Goal: Information Seeking & Learning: Learn about a topic

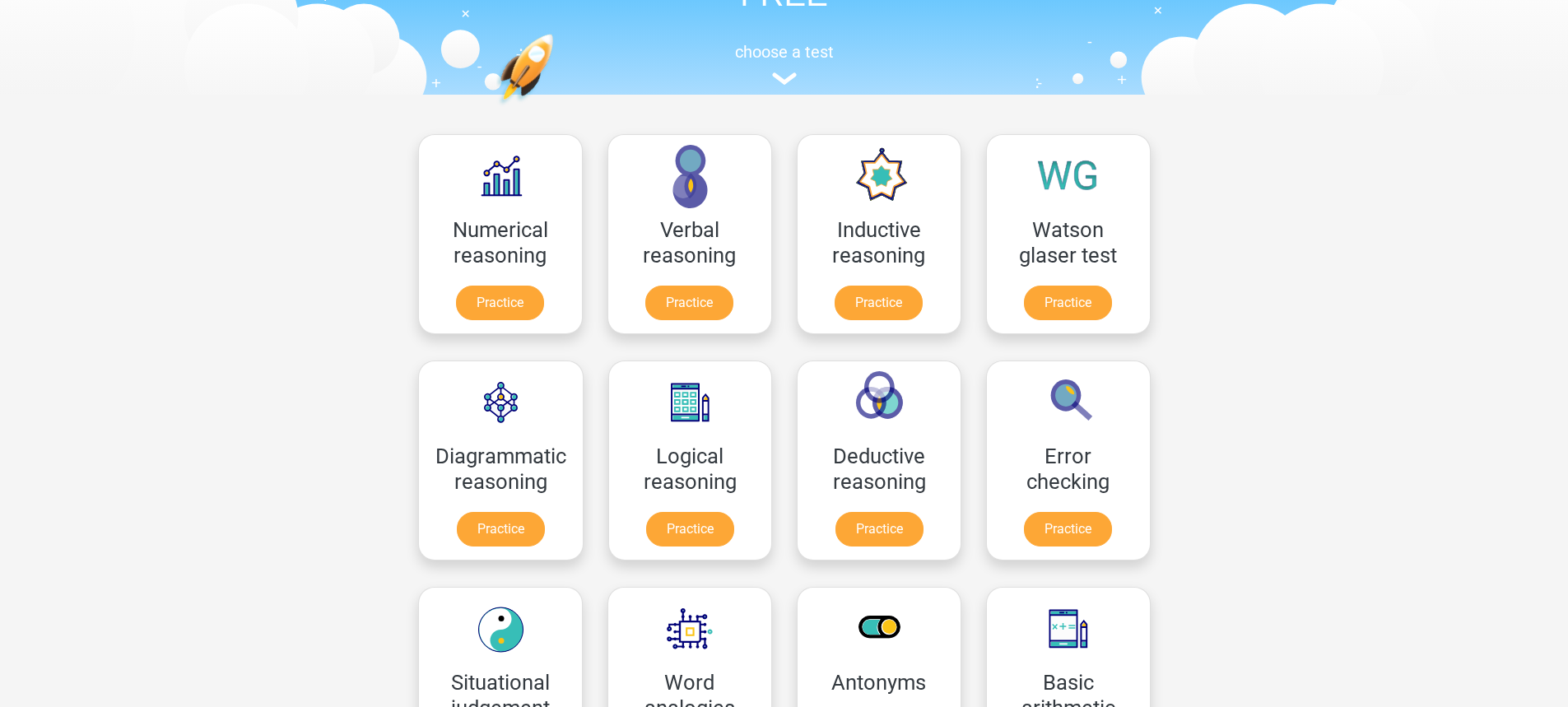
scroll to position [164, 0]
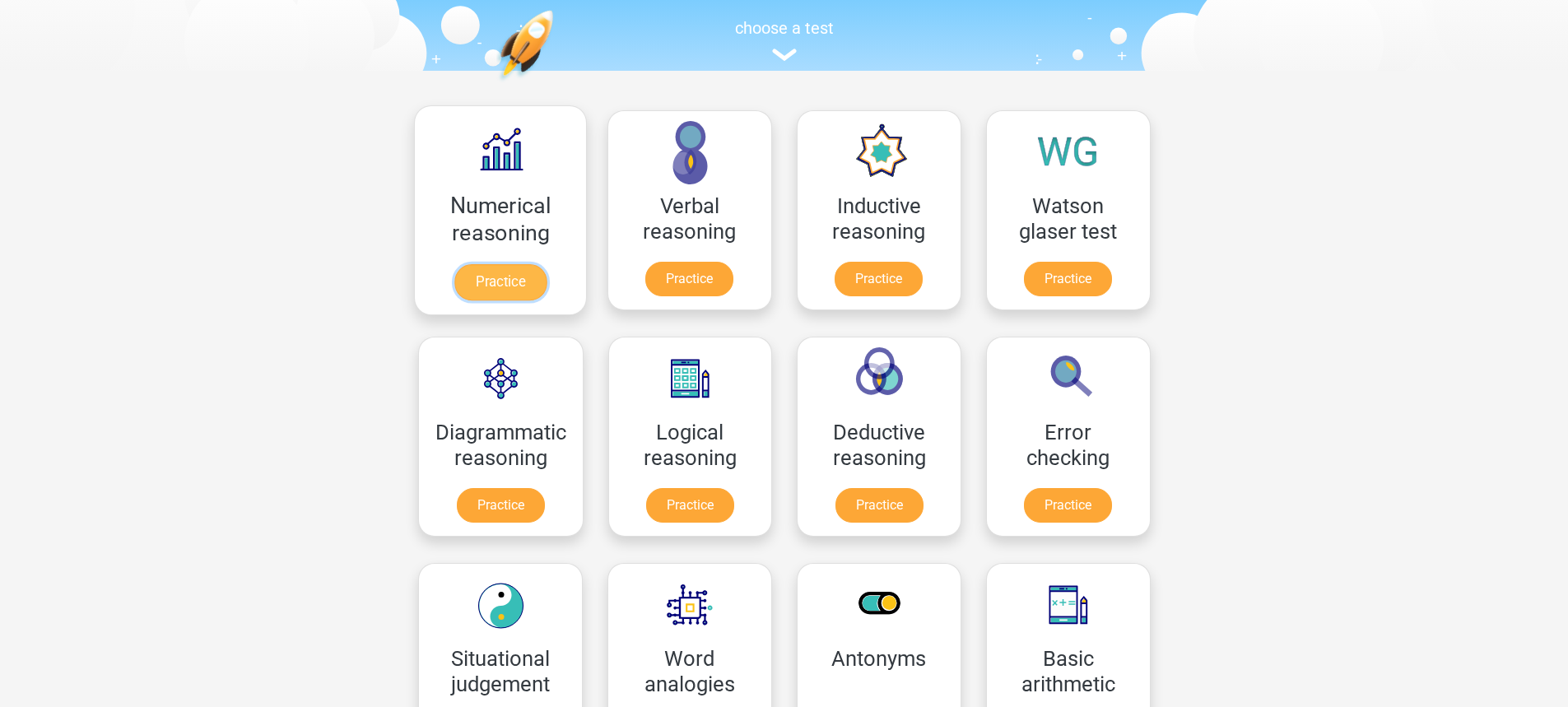
click at [504, 276] on link "Practice" at bounding box center [499, 282] width 92 height 36
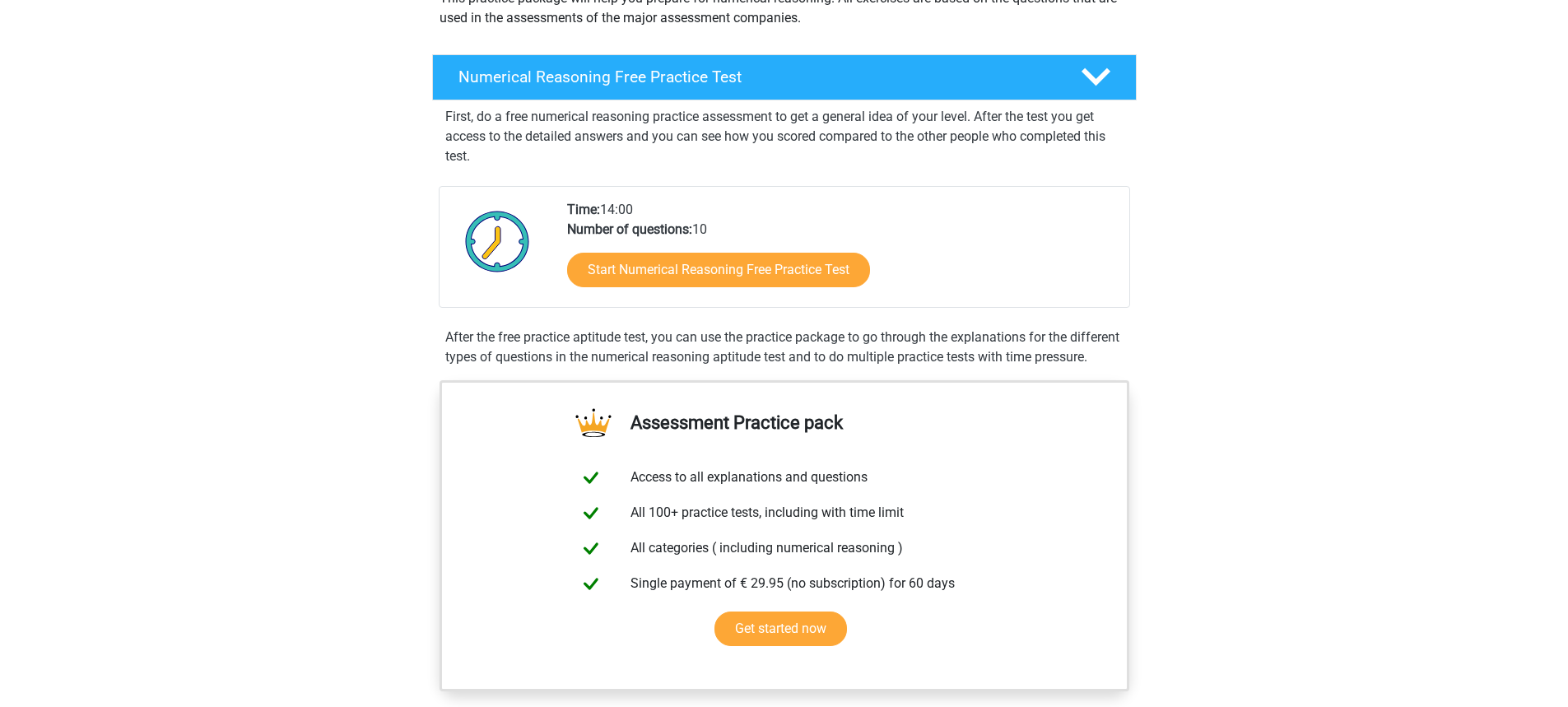
scroll to position [247, 0]
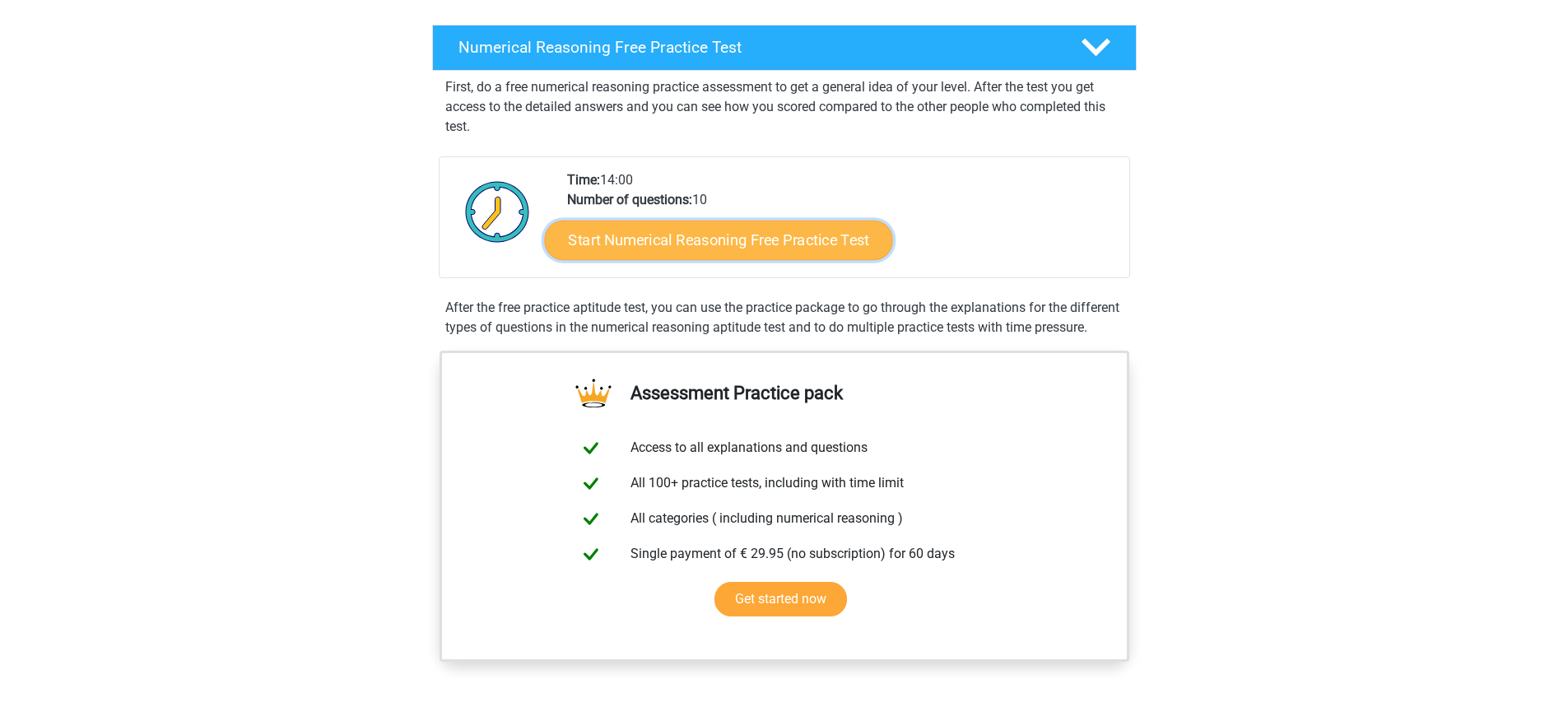
click at [710, 235] on link "Start Numerical Reasoning Free Practice Test" at bounding box center [718, 239] width 348 height 39
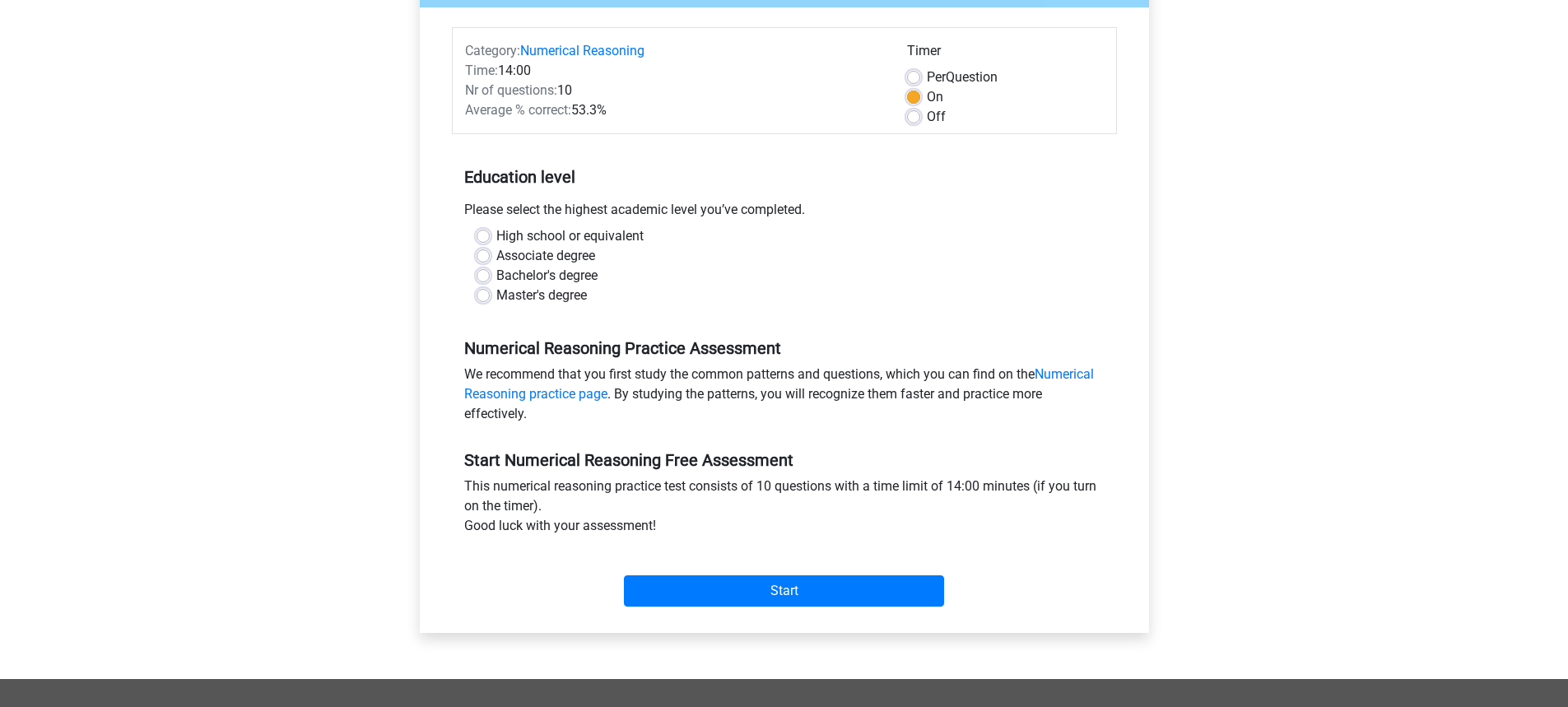
scroll to position [247, 0]
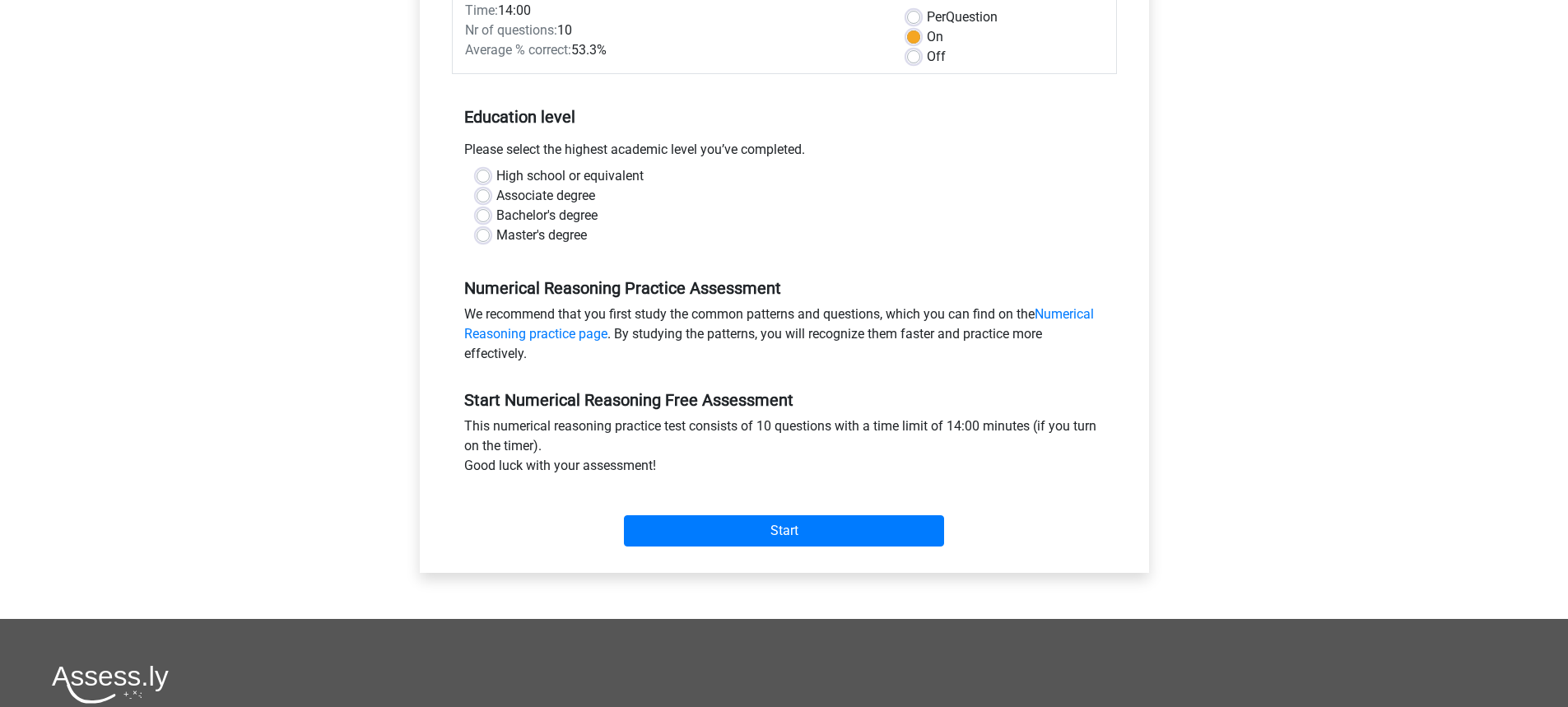
click at [497, 194] on label "Associate degree" at bounding box center [546, 196] width 98 height 20
click at [487, 194] on input "Associate degree" at bounding box center [483, 194] width 13 height 17
radio input "true"
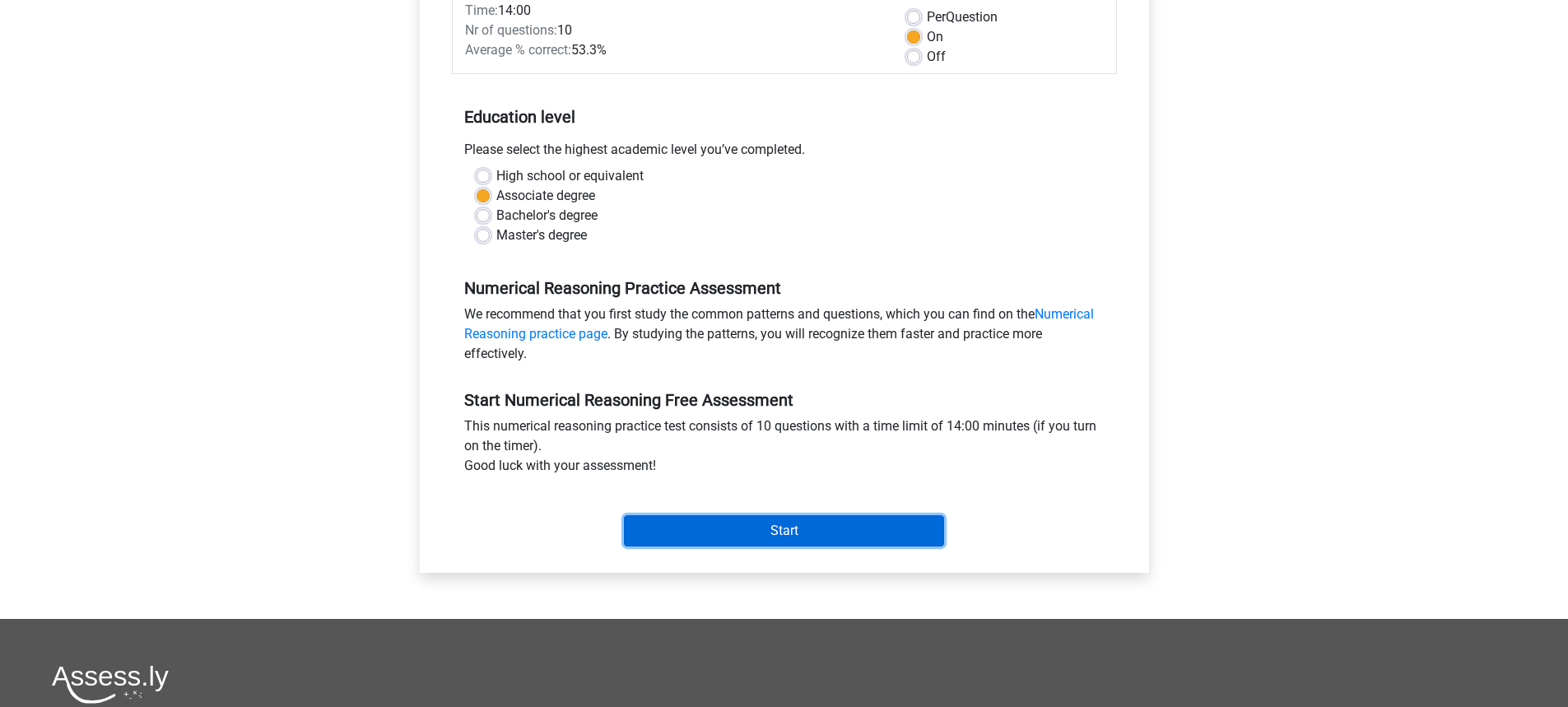
click at [784, 529] on input "Start" at bounding box center [784, 530] width 320 height 31
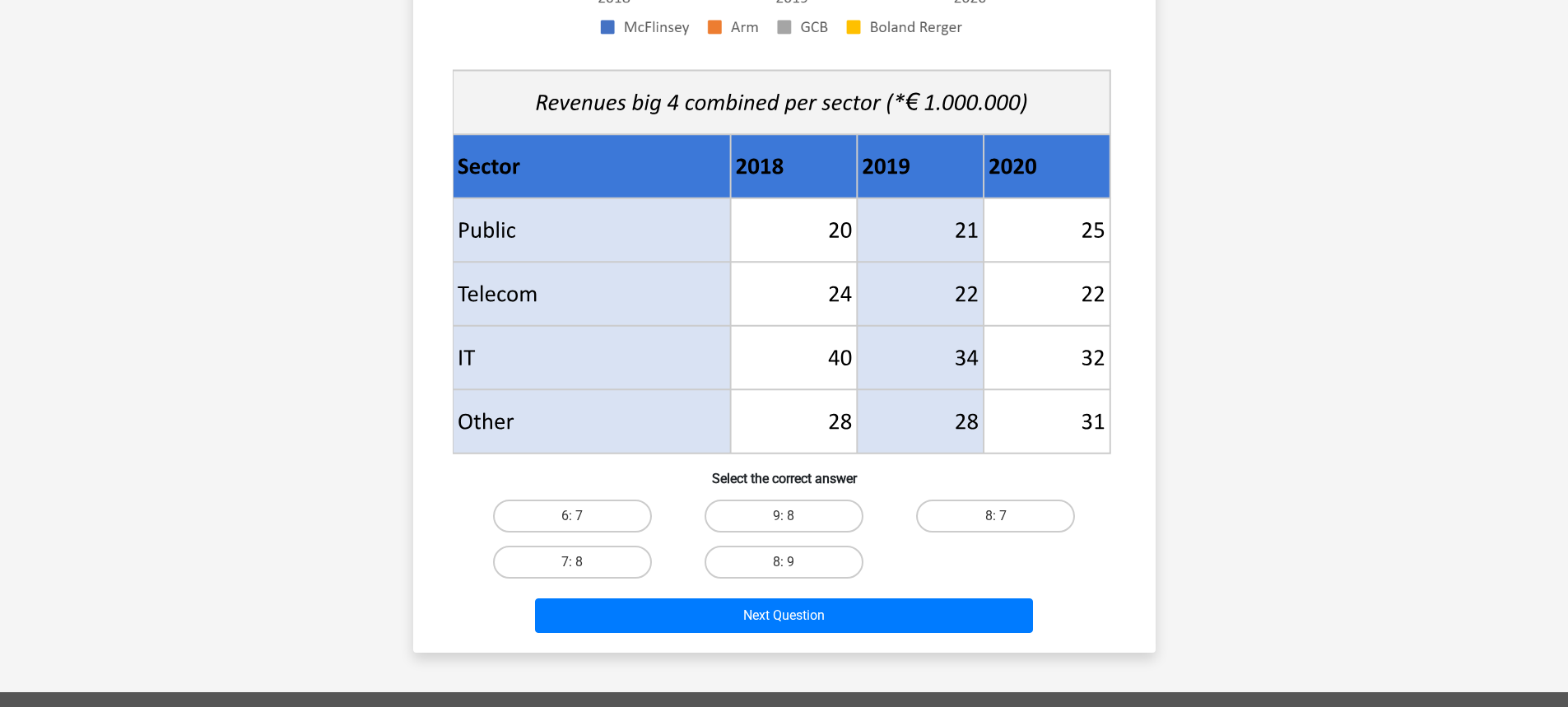
scroll to position [576, 0]
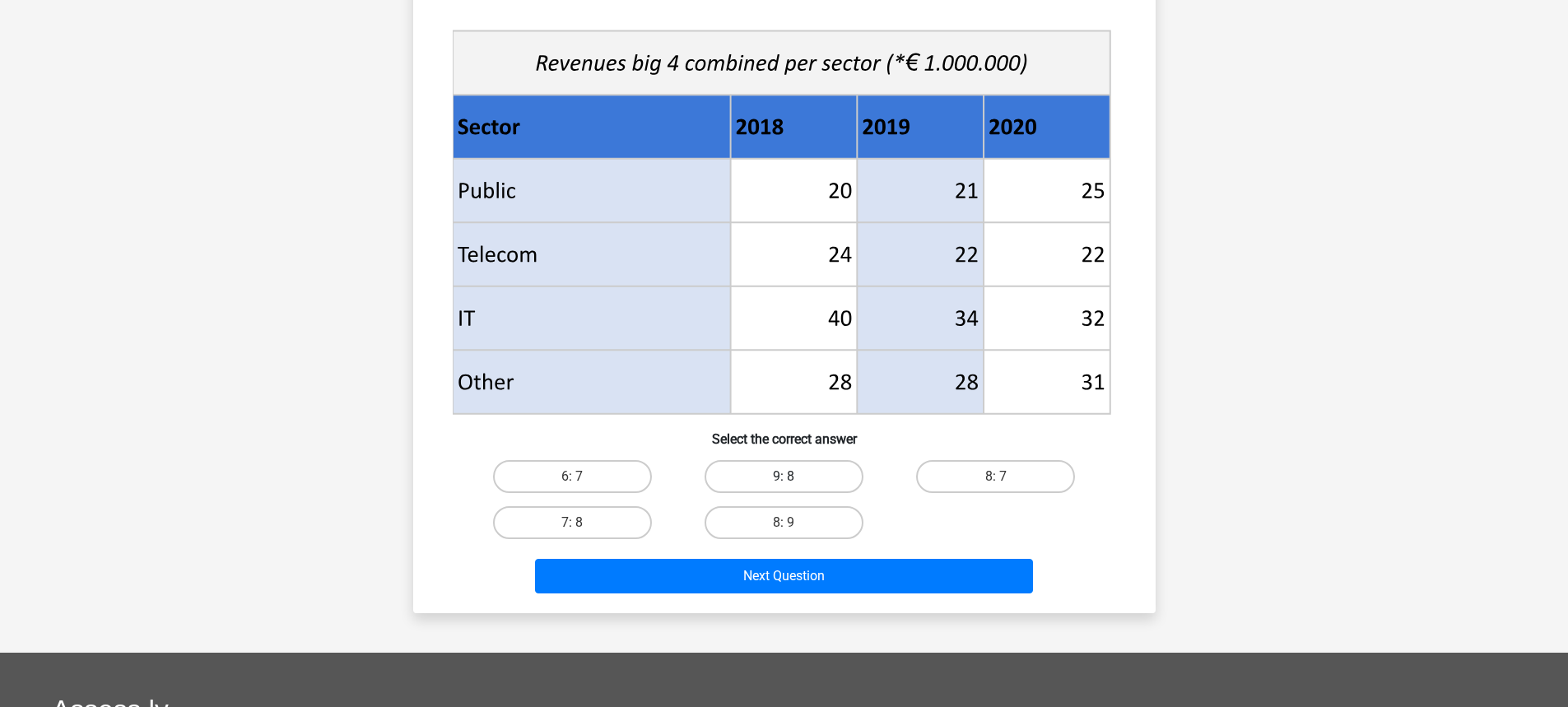
click at [781, 473] on label "9: 8" at bounding box center [784, 476] width 159 height 33
click at [784, 477] on input "9: 8" at bounding box center [789, 482] width 11 height 11
radio input "true"
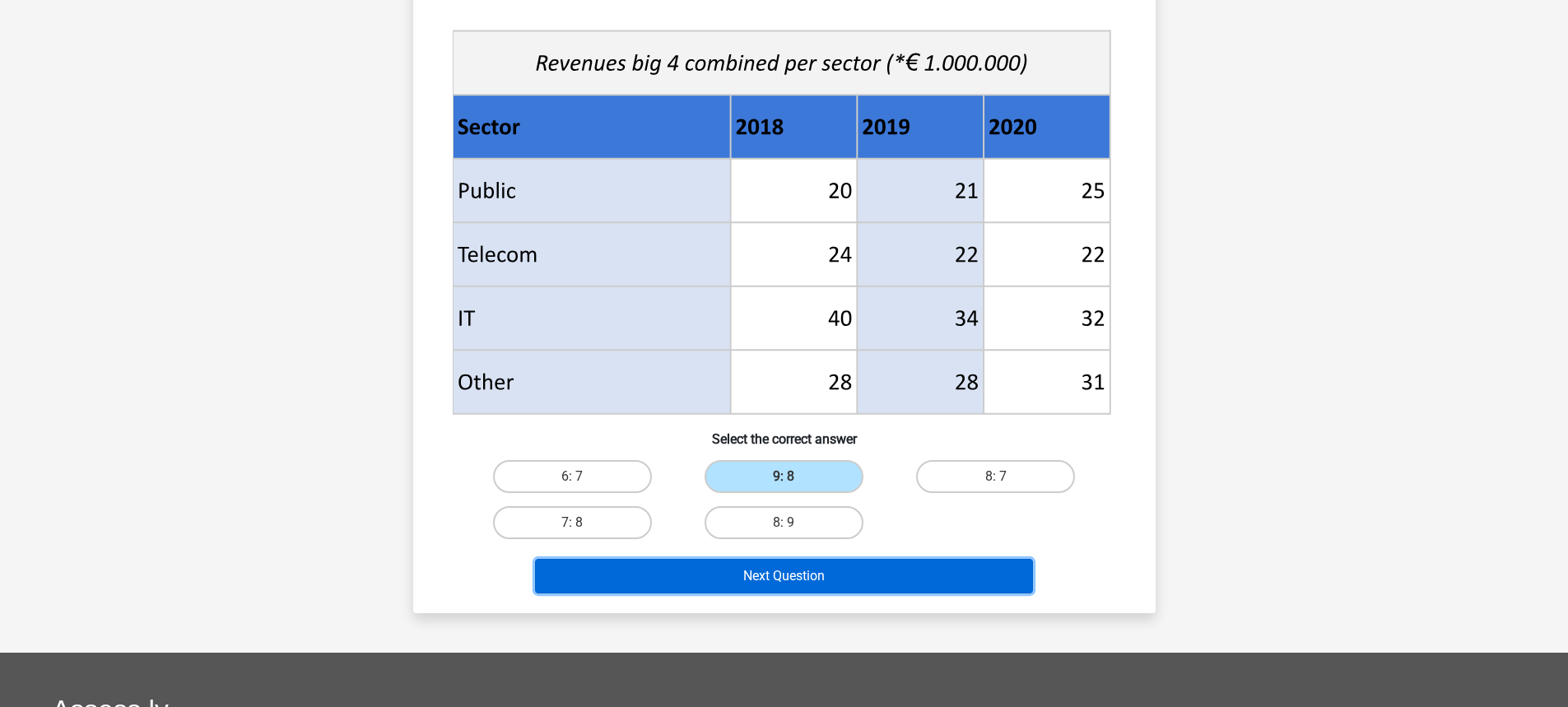
click at [771, 573] on button "Next Question" at bounding box center [784, 576] width 498 height 34
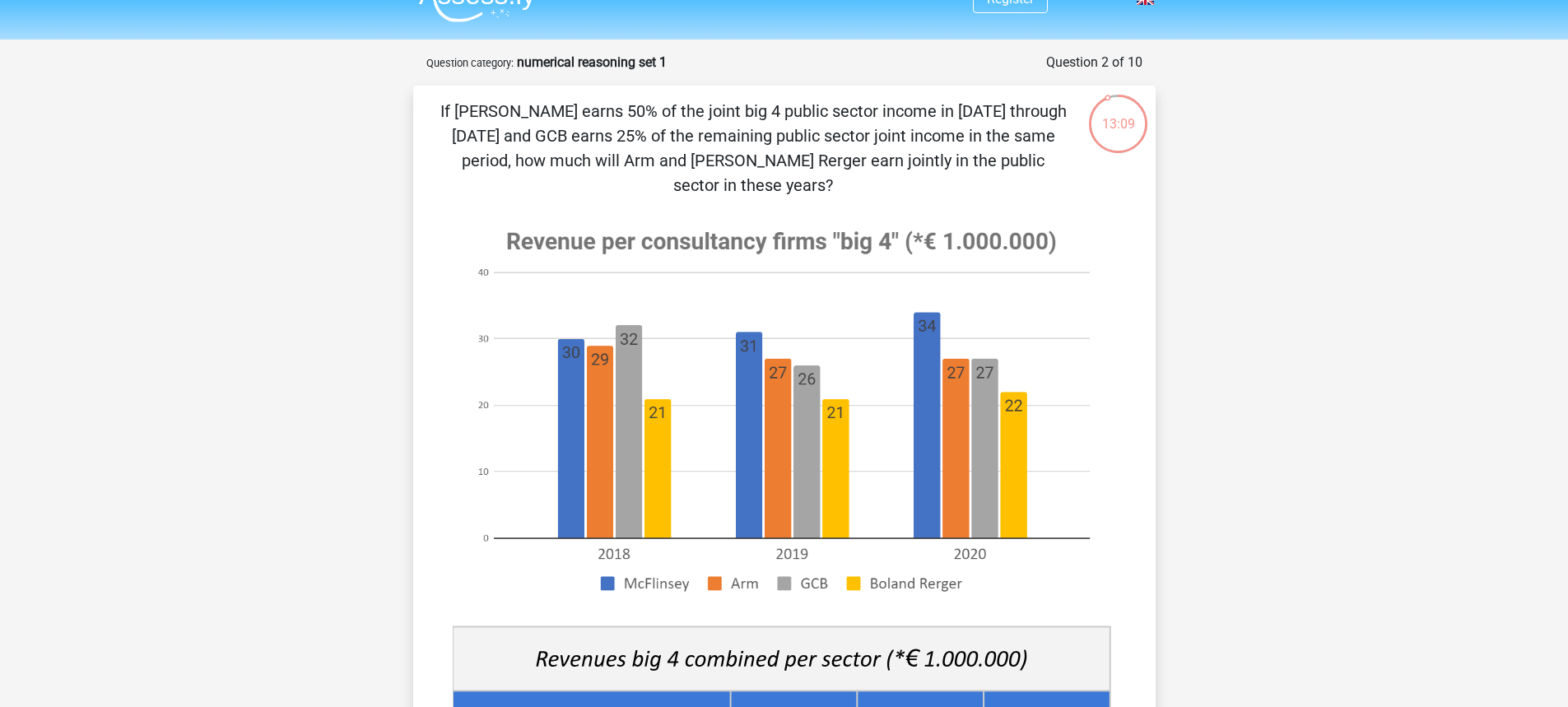
scroll to position [0, 0]
